Goal: Find contact information: Find contact information

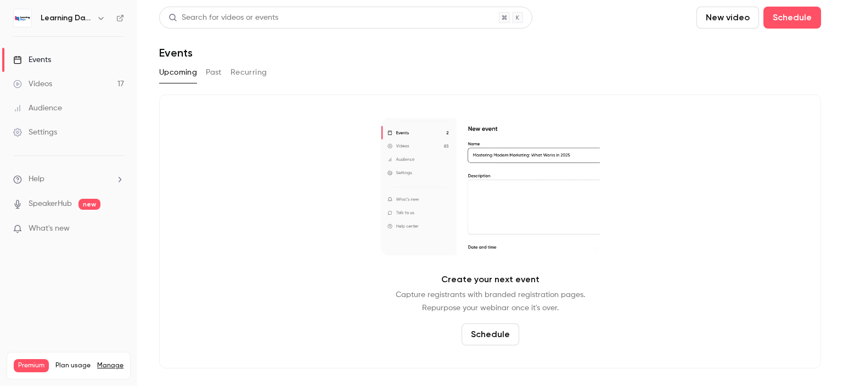
click at [61, 104] on div "Audience" at bounding box center [37, 108] width 49 height 11
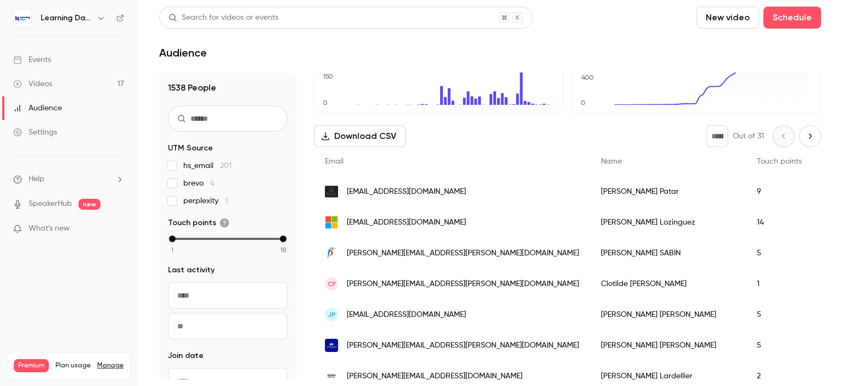
scroll to position [110, 0]
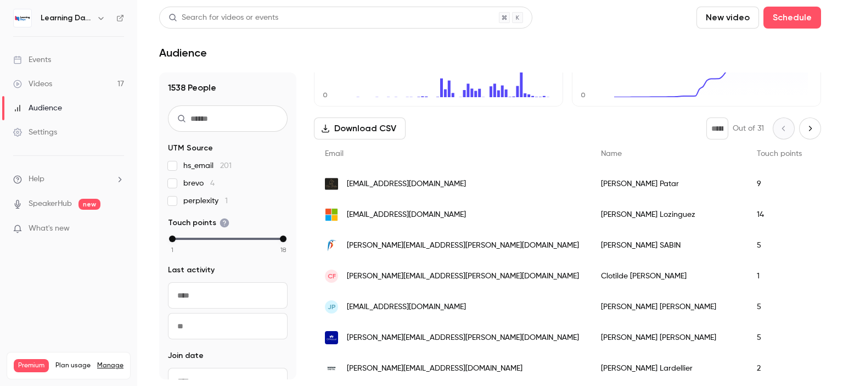
click at [387, 186] on span "[EMAIL_ADDRESS][DOMAIN_NAME]" at bounding box center [406, 184] width 119 height 12
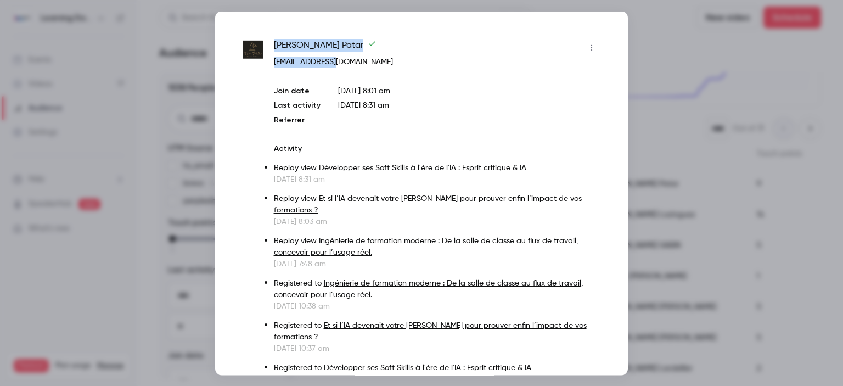
drag, startPoint x: 351, startPoint y: 61, endPoint x: 270, endPoint y: 50, distance: 81.4
click at [270, 50] on div "Tom Patar tp@tompatar.com Join date Oct 7, 2025 8:01 am Last activity Oct 15, 2…" at bounding box center [422, 320] width 358 height 565
click at [169, 83] on div at bounding box center [421, 193] width 843 height 386
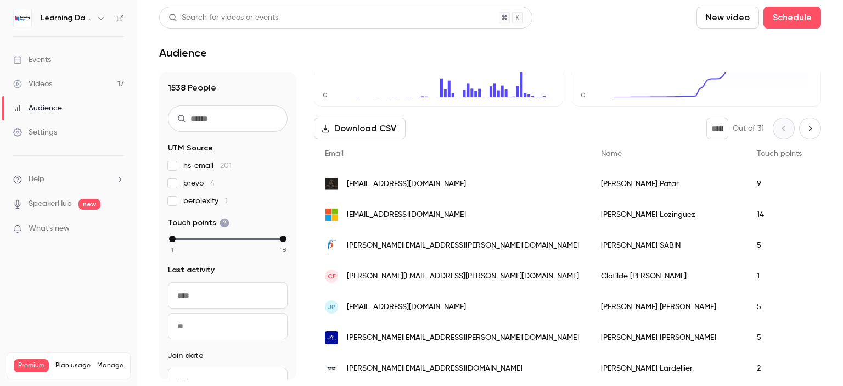
click at [412, 368] on span "[PERSON_NAME][EMAIL_ADDRESS][DOMAIN_NAME]" at bounding box center [435, 369] width 176 height 12
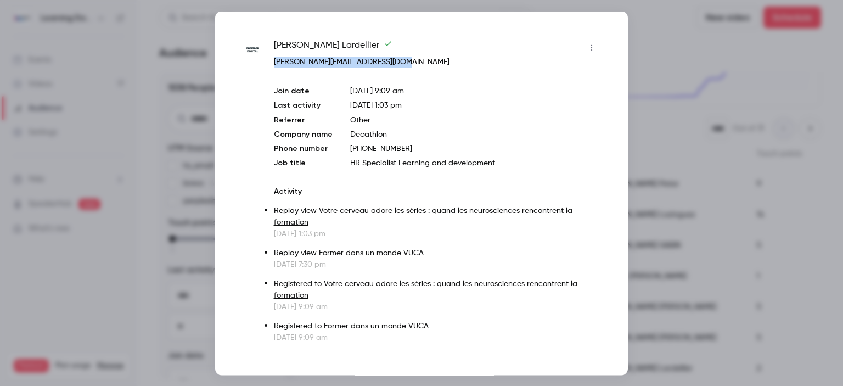
drag, startPoint x: 417, startPoint y: 60, endPoint x: 274, endPoint y: 65, distance: 142.8
click at [274, 65] on p "[PERSON_NAME][EMAIL_ADDRESS][DOMAIN_NAME]" at bounding box center [437, 62] width 326 height 12
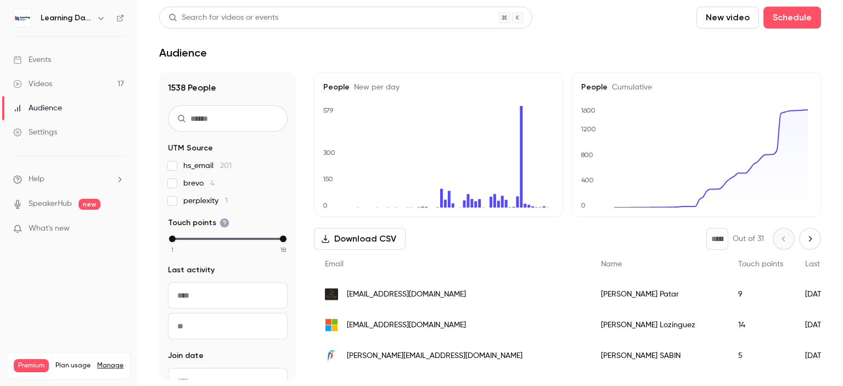
click at [58, 67] on link "Events" at bounding box center [68, 60] width 137 height 24
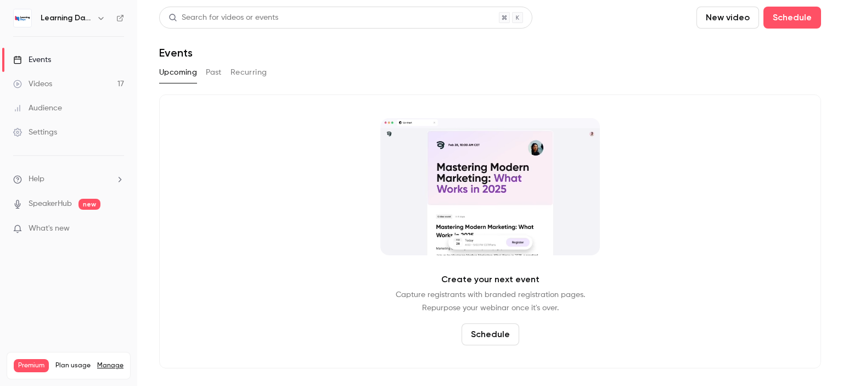
click at [64, 101] on link "Audience" at bounding box center [68, 108] width 137 height 24
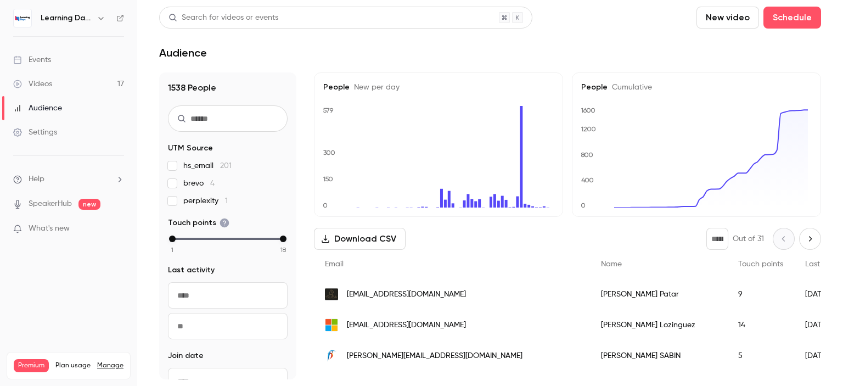
click at [63, 127] on link "Settings" at bounding box center [68, 132] width 137 height 24
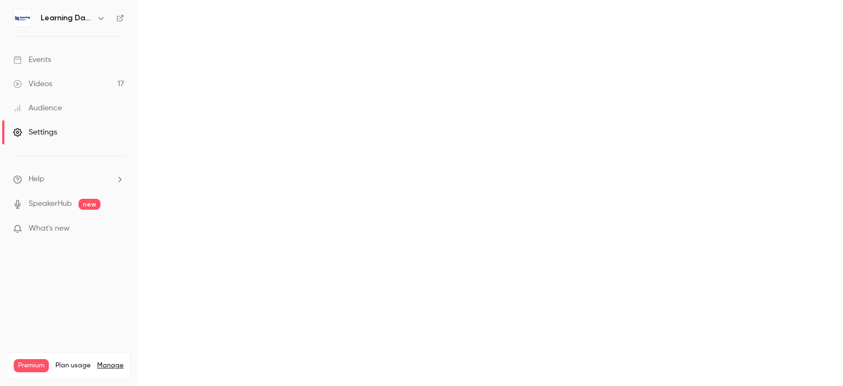
scroll to position [140, 0]
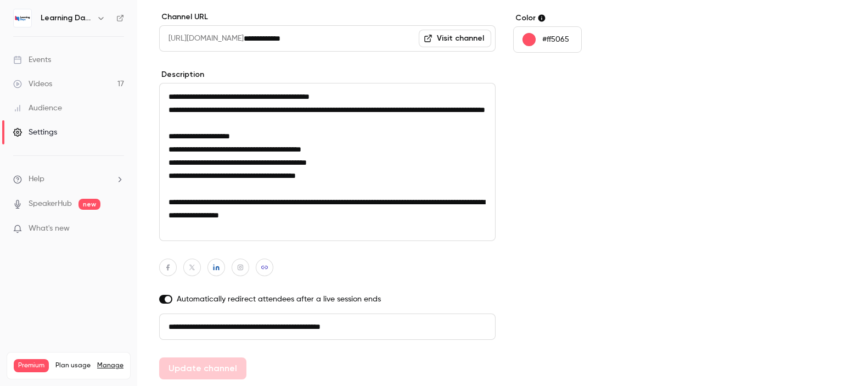
click at [57, 106] on div "Audience" at bounding box center [37, 108] width 49 height 11
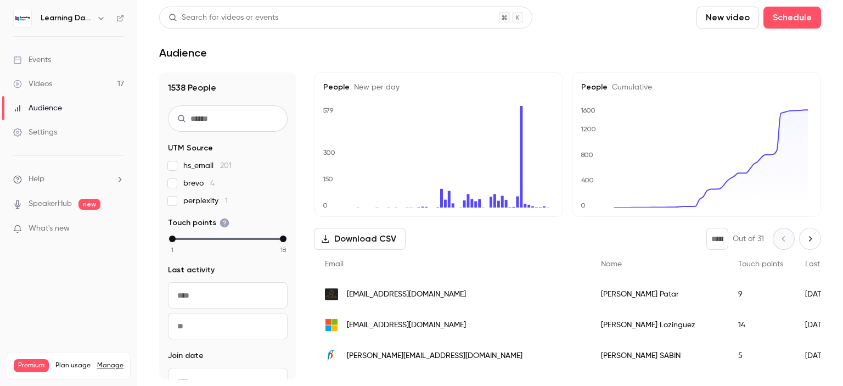
click at [74, 81] on link "Videos 17" at bounding box center [68, 84] width 137 height 24
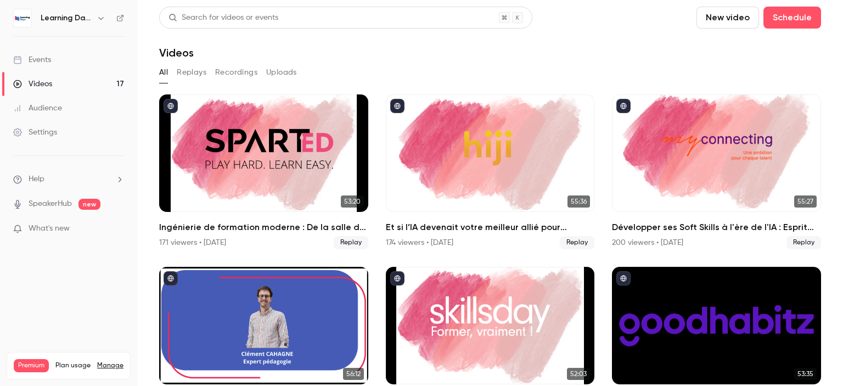
click at [61, 103] on link "Audience" at bounding box center [68, 108] width 137 height 24
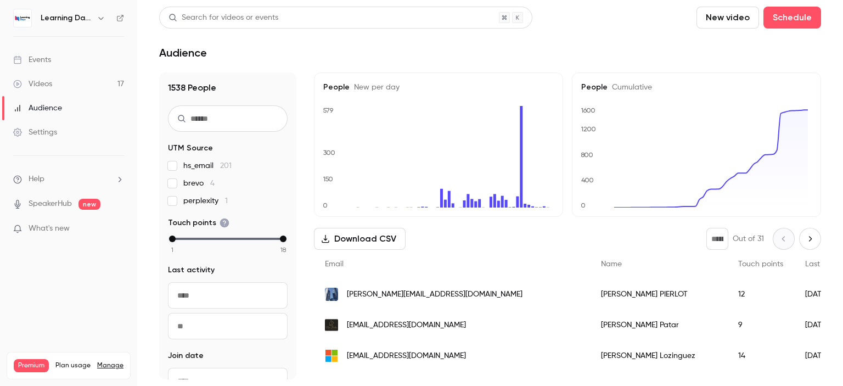
click at [397, 298] on span "[PERSON_NAME][EMAIL_ADDRESS][DOMAIN_NAME]" at bounding box center [435, 295] width 176 height 12
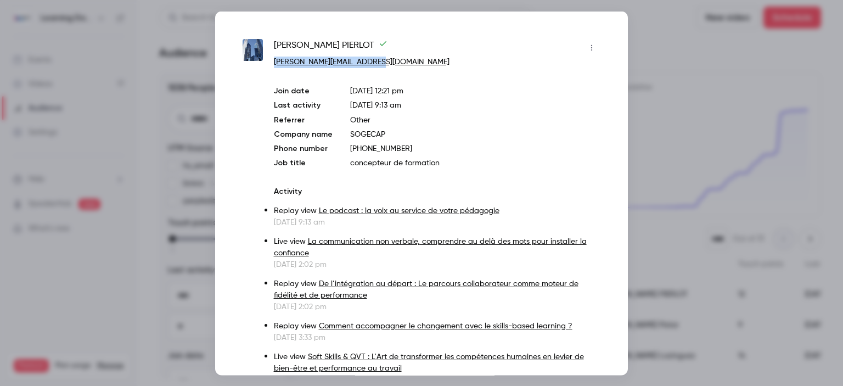
drag, startPoint x: 391, startPoint y: 63, endPoint x: 273, endPoint y: 63, distance: 118.5
